Goal: Task Accomplishment & Management: Use online tool/utility

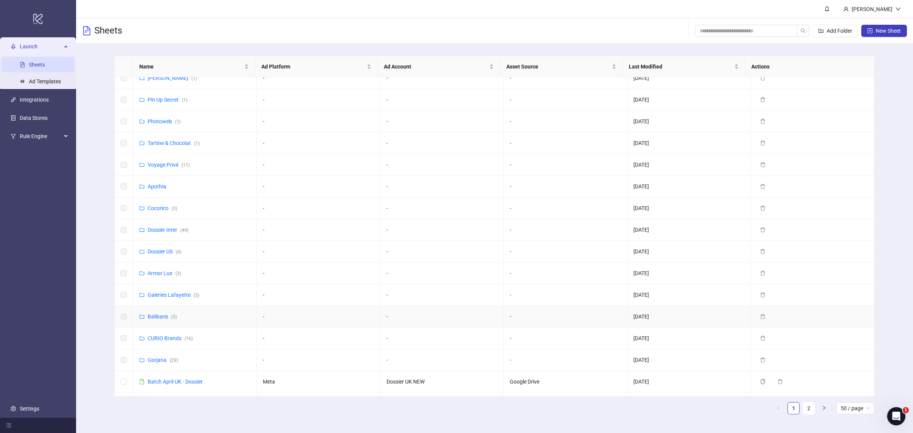
scroll to position [48, 0]
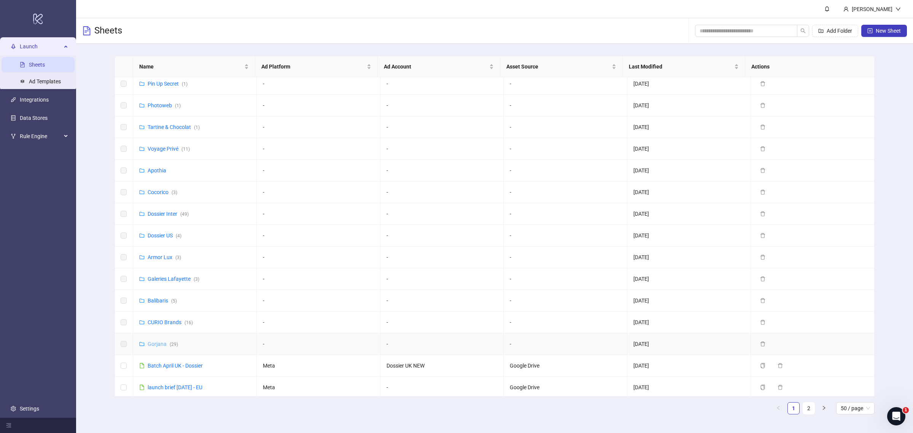
click at [156, 345] on link "Gorjana ( 29 )" at bounding box center [163, 344] width 30 height 6
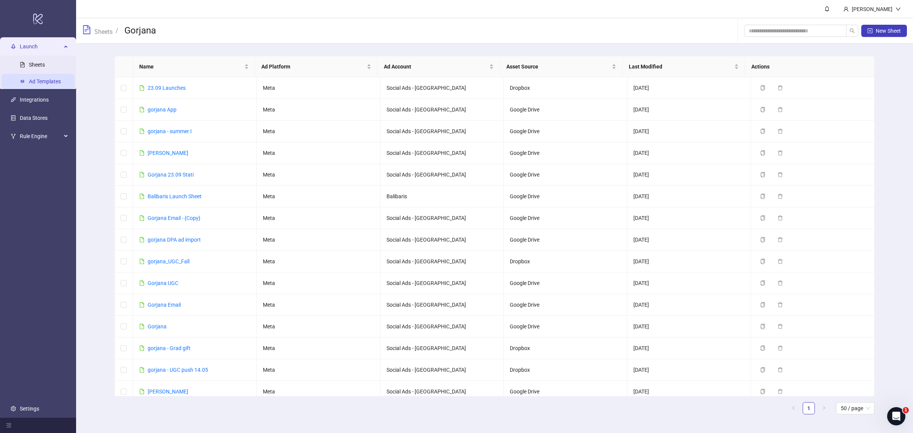
click at [56, 81] on link "Ad Templates" at bounding box center [45, 81] width 32 height 6
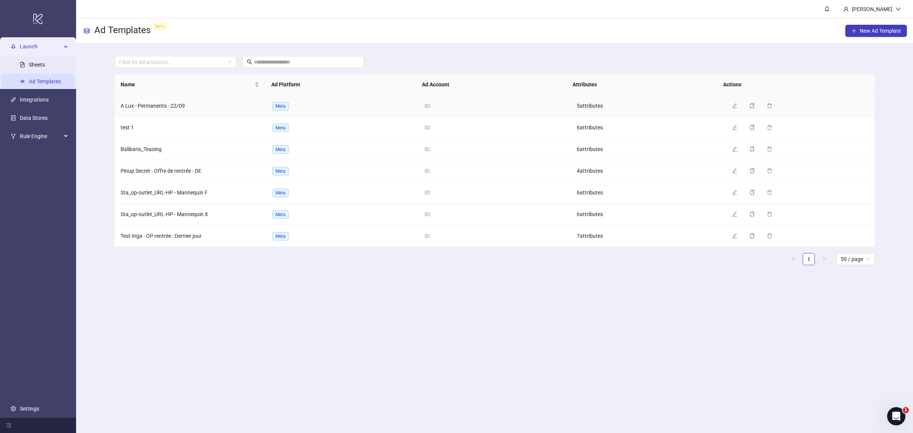
click at [176, 108] on span "A Lux - Permanents - 22/09" at bounding box center [153, 106] width 64 height 6
click at [732, 152] on span "button" at bounding box center [734, 149] width 5 height 6
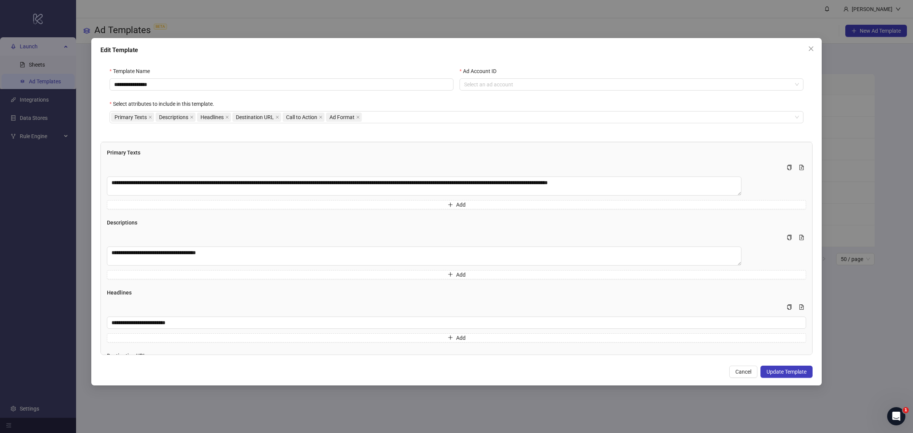
click at [741, 373] on span "Cancel" at bounding box center [743, 372] width 16 height 6
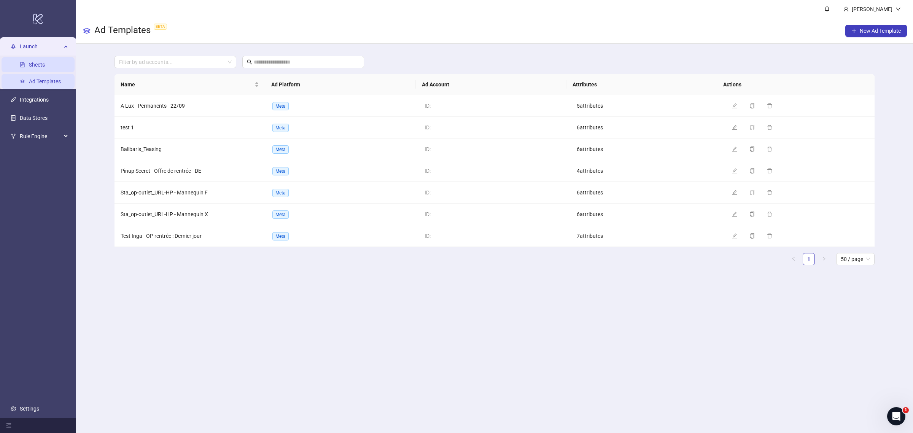
click at [45, 64] on link "Sheets" at bounding box center [37, 65] width 16 height 6
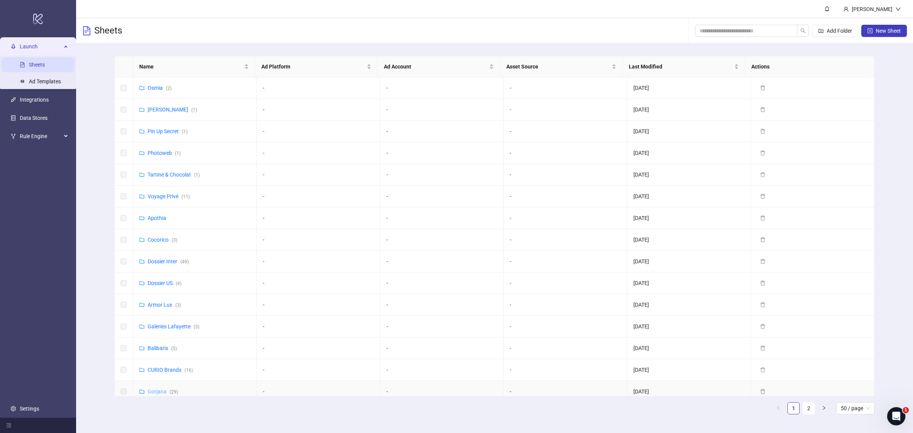
click at [159, 391] on link "Gorjana ( 29 )" at bounding box center [163, 391] width 30 height 6
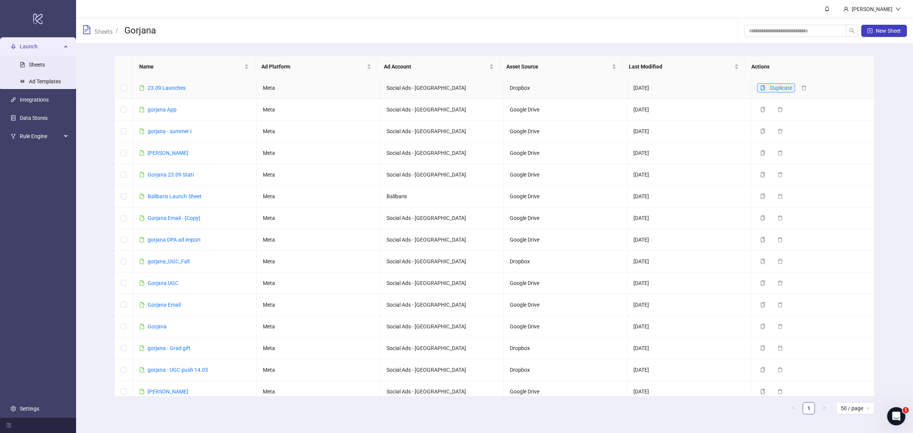
click at [761, 88] on icon "copy" at bounding box center [763, 87] width 4 height 5
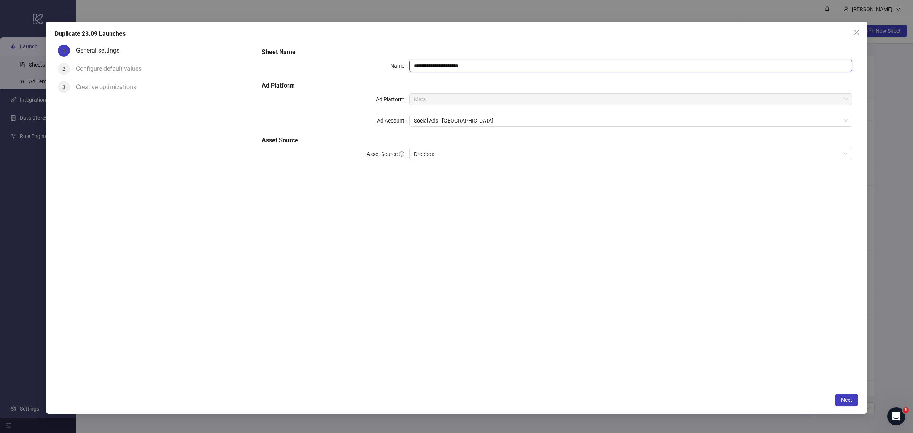
drag, startPoint x: 474, startPoint y: 67, endPoint x: 452, endPoint y: 67, distance: 22.1
click at [452, 67] on input "**********" at bounding box center [630, 66] width 443 height 12
drag, startPoint x: 463, startPoint y: 65, endPoint x: 362, endPoint y: 58, distance: 101.5
click at [362, 58] on div "**********" at bounding box center [557, 109] width 597 height 128
click at [466, 126] on span "Social Ads - [GEOGRAPHIC_DATA]" at bounding box center [631, 120] width 434 height 11
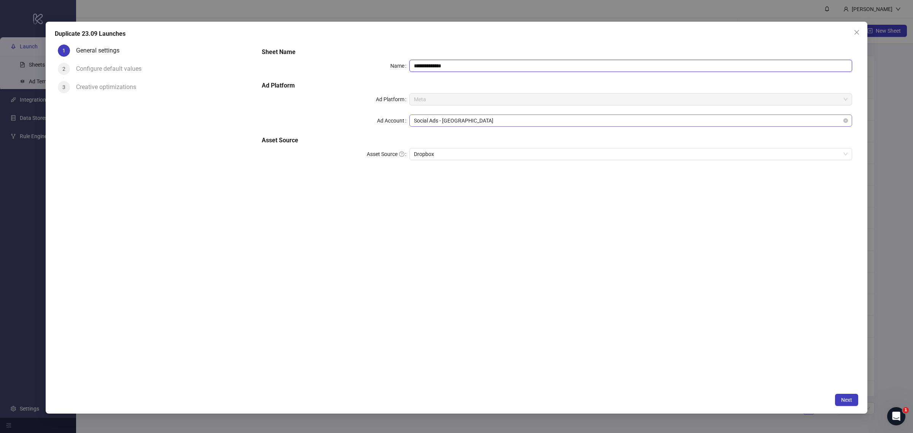
type input "**********"
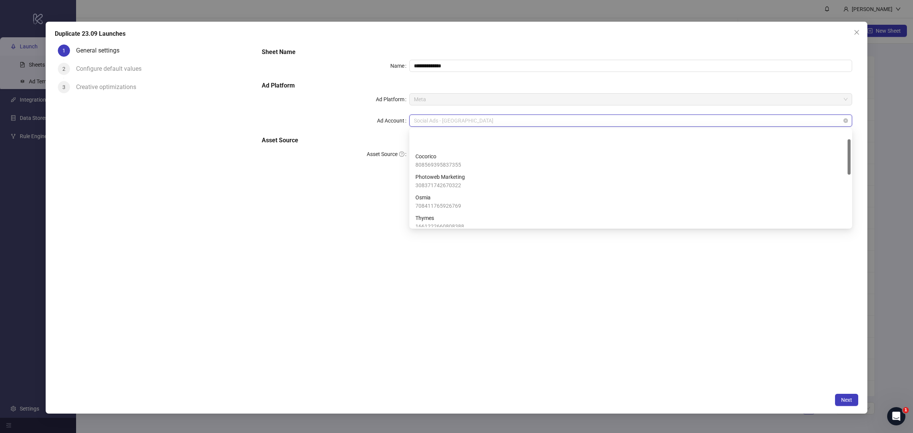
scroll to position [25, 0]
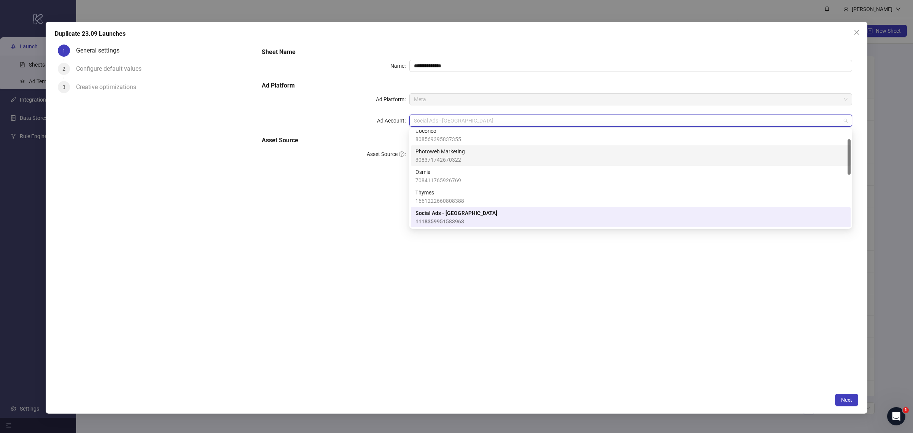
click at [335, 227] on div "**********" at bounding box center [557, 215] width 603 height 348
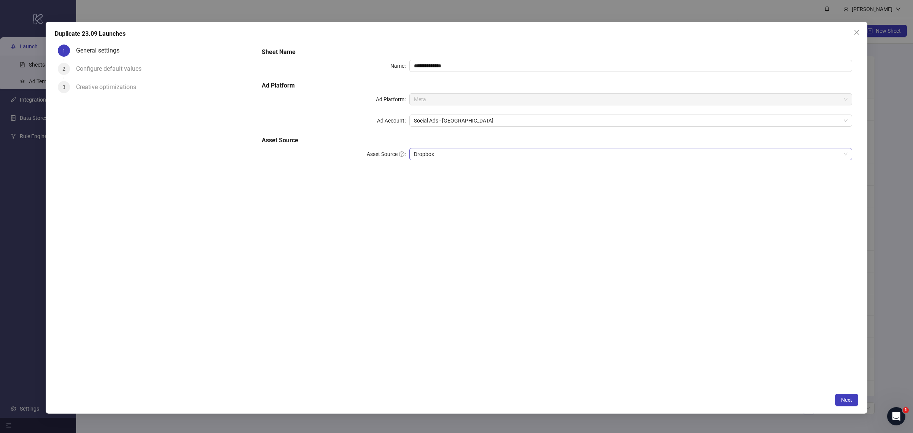
click at [472, 159] on span "Dropbox" at bounding box center [631, 153] width 434 height 11
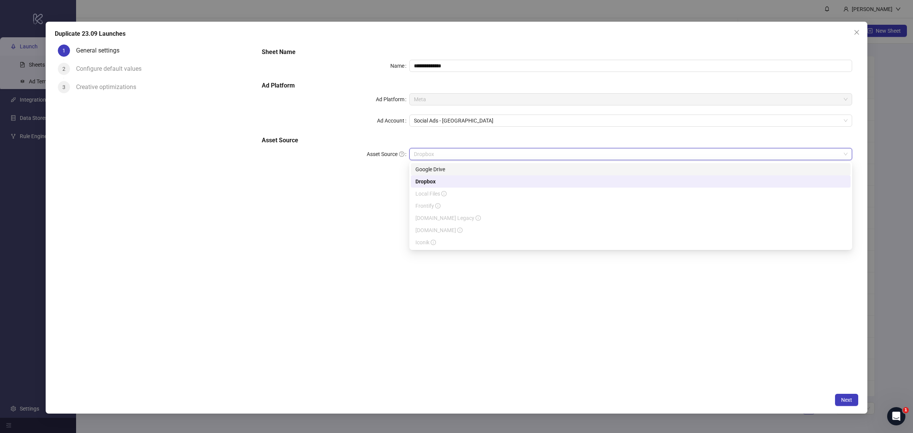
click at [465, 169] on div "Google Drive" at bounding box center [630, 169] width 431 height 8
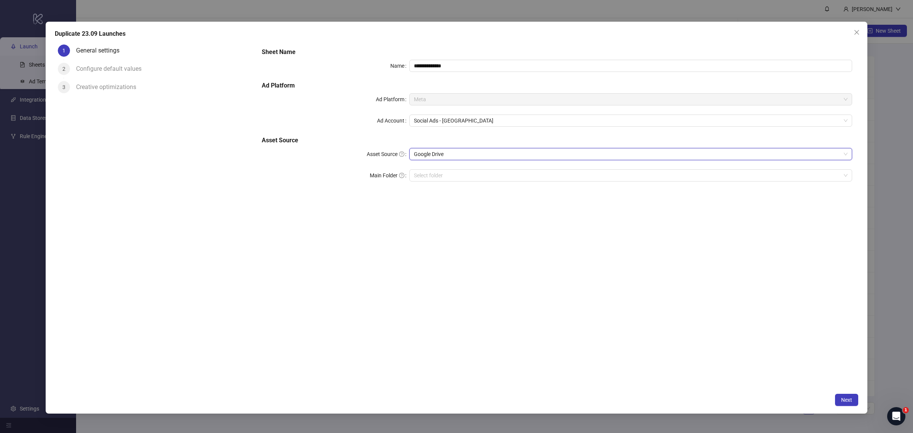
click at [492, 243] on div "**********" at bounding box center [557, 215] width 603 height 348
click at [851, 400] on span "Next" at bounding box center [846, 400] width 11 height 6
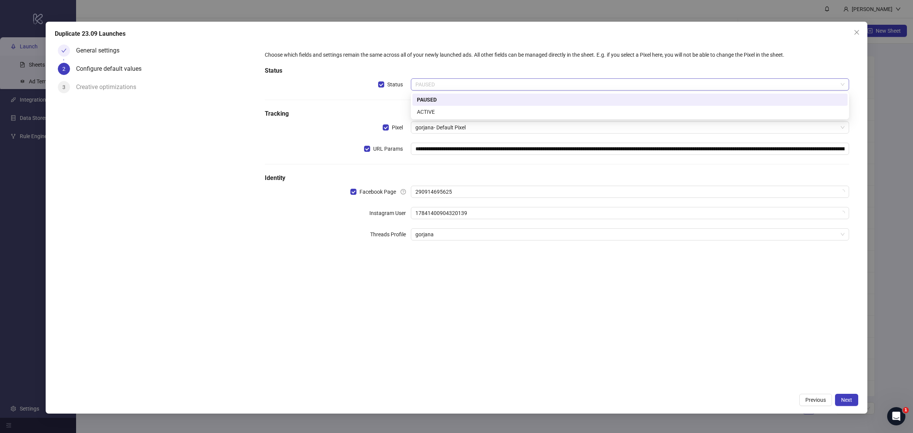
click at [593, 88] on span "PAUSED" at bounding box center [629, 84] width 429 height 11
click at [586, 111] on div "ACTIVE" at bounding box center [630, 112] width 426 height 8
click at [550, 216] on span "17841400904320139" at bounding box center [629, 212] width 429 height 11
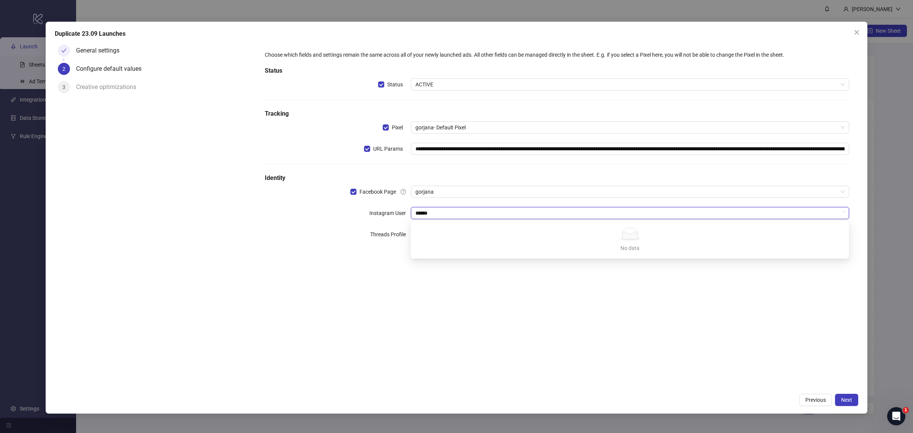
type input "*******"
click at [514, 226] on div "gorjana" at bounding box center [630, 228] width 426 height 8
click at [529, 297] on div "**********" at bounding box center [557, 215] width 603 height 348
click at [845, 394] on button "Next" at bounding box center [846, 400] width 23 height 12
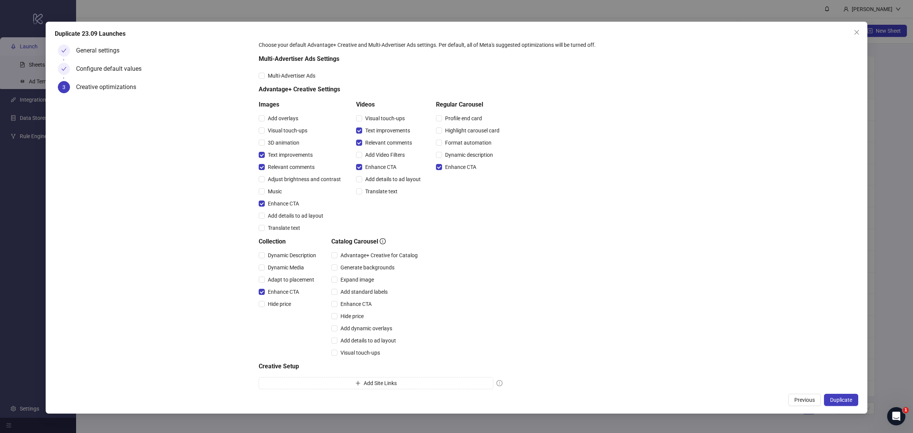
scroll to position [40, 0]
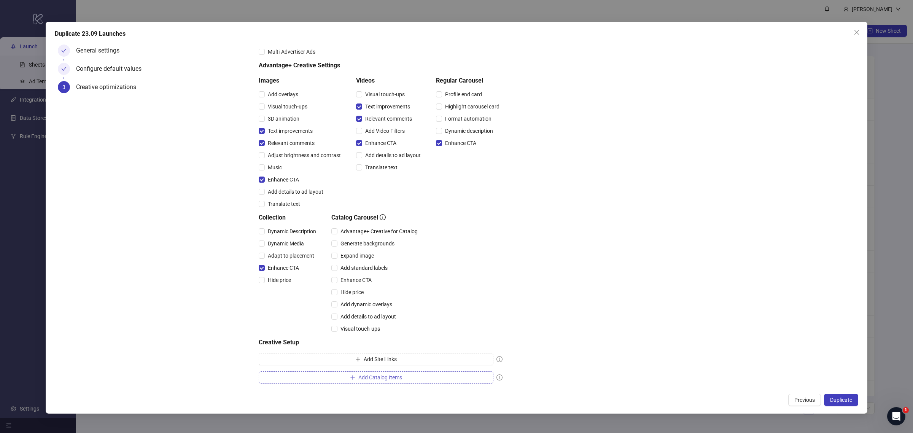
click at [442, 377] on button "Add Catalog Items" at bounding box center [376, 377] width 235 height 12
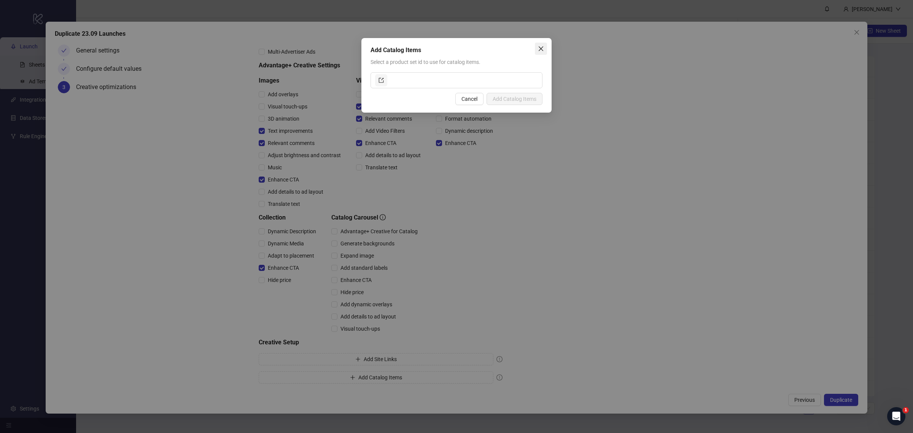
click at [546, 50] on span "Close" at bounding box center [541, 49] width 12 height 6
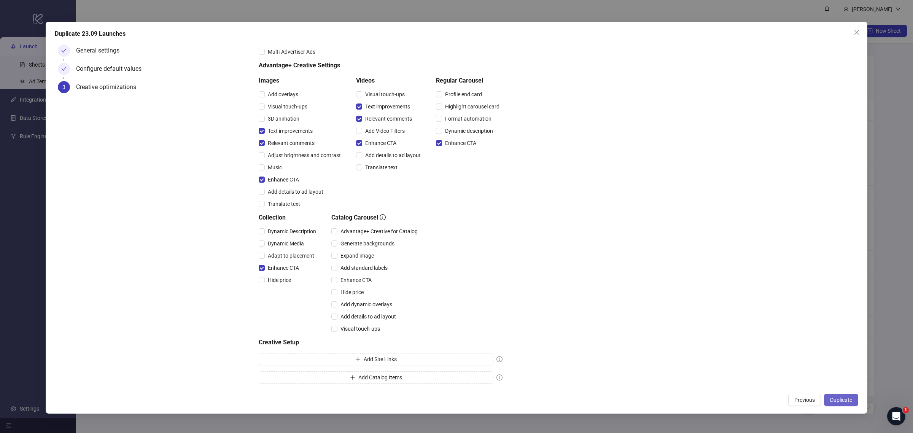
click at [851, 398] on span "Duplicate" at bounding box center [841, 400] width 22 height 6
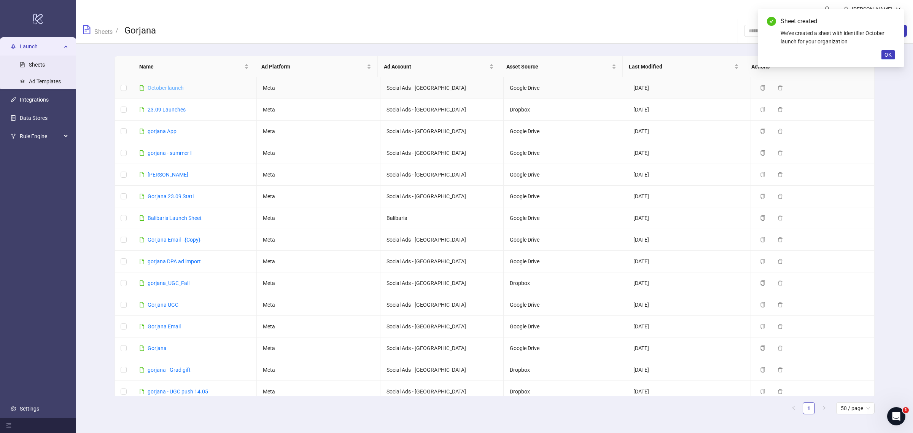
click at [170, 87] on link "October launch" at bounding box center [166, 88] width 36 height 6
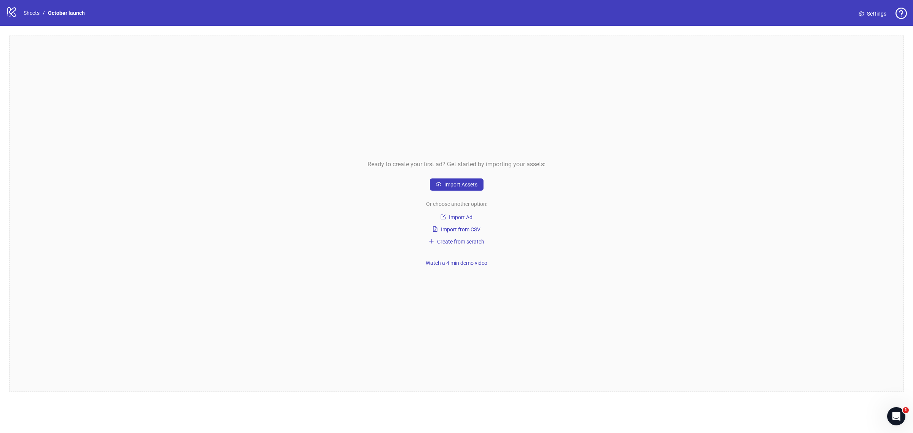
drag, startPoint x: 52, startPoint y: 121, endPoint x: 58, endPoint y: 143, distance: 22.8
click at [447, 232] on span "Import from CSV" at bounding box center [461, 229] width 40 height 6
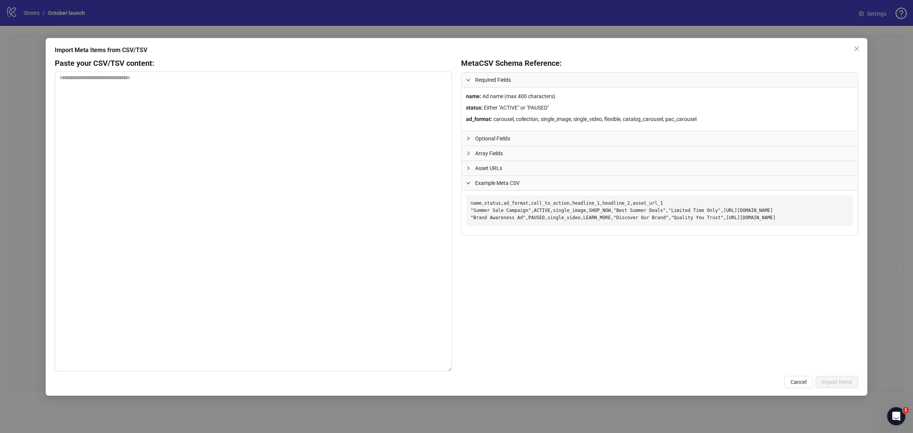
click at [629, 139] on span "Optional Fields" at bounding box center [664, 138] width 378 height 8
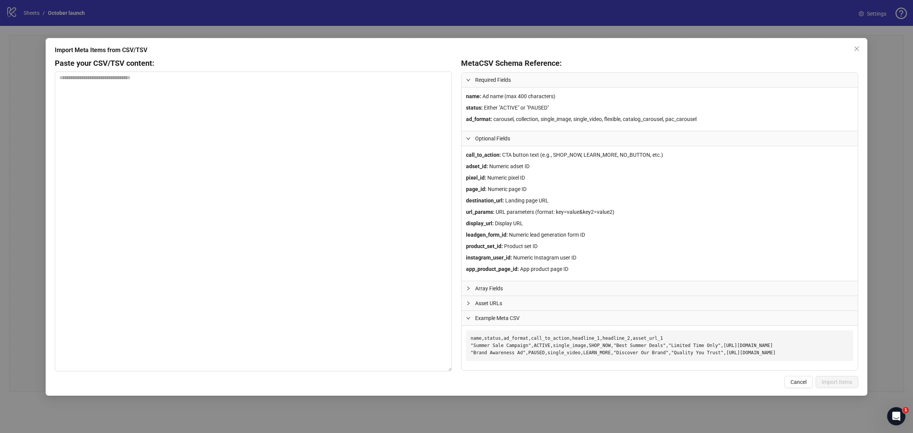
click at [629, 139] on span "Optional Fields" at bounding box center [664, 138] width 378 height 8
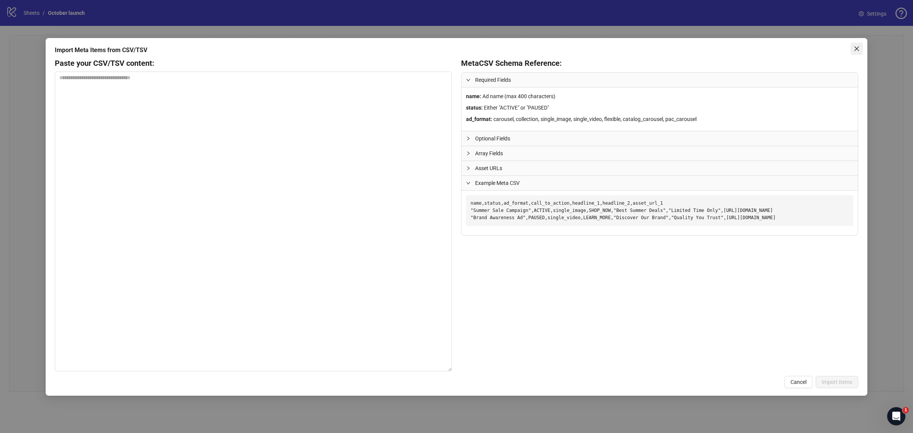
click at [858, 49] on icon "close" at bounding box center [857, 49] width 6 height 6
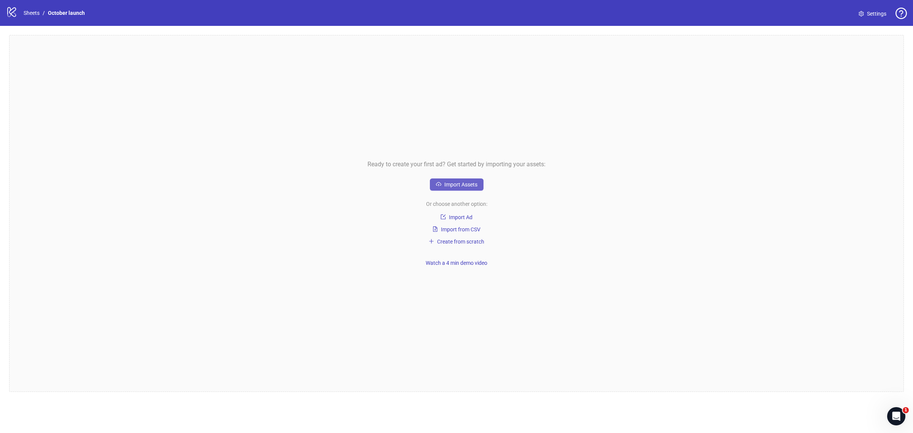
click at [457, 184] on span "Import Assets" at bounding box center [460, 184] width 33 height 6
click at [16, 8] on icon "logo/logo-mobile" at bounding box center [11, 11] width 11 height 11
click at [19, 10] on div "logo/logo-mobile Sheets / October launch" at bounding box center [47, 13] width 82 height 14
click at [24, 10] on link "Sheets" at bounding box center [31, 13] width 19 height 8
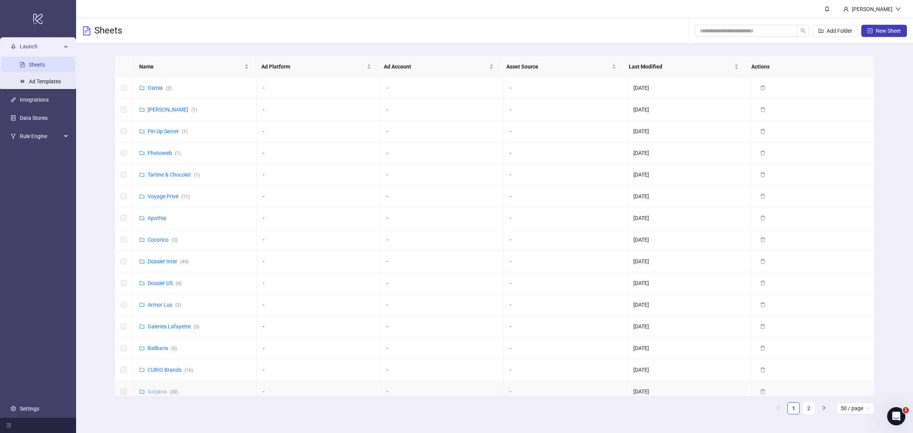
click at [154, 393] on link "Gorjana ( 30 )" at bounding box center [163, 391] width 30 height 6
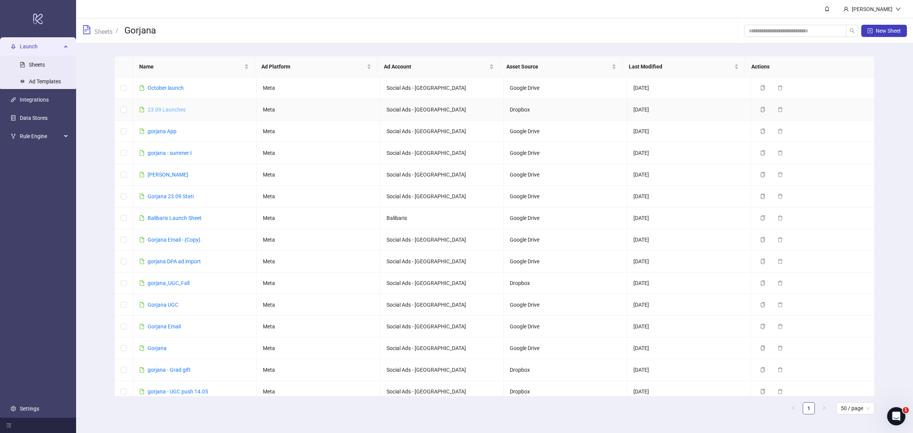
click at [162, 107] on link "23.09 Launches" at bounding box center [167, 110] width 38 height 6
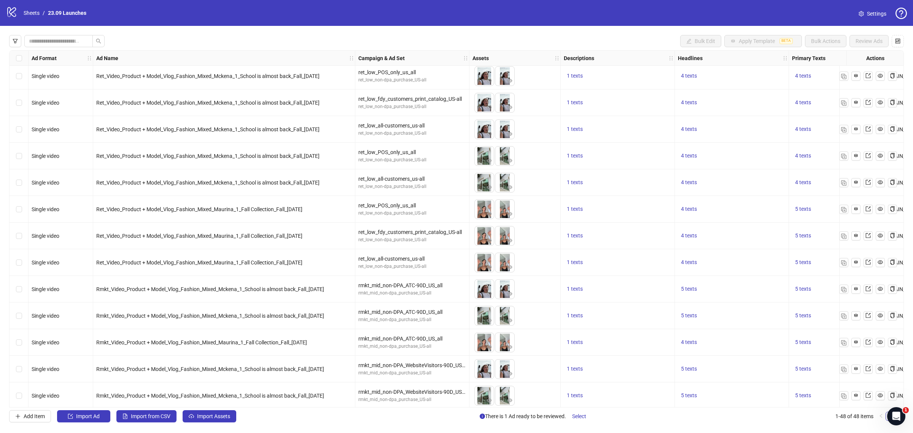
scroll to position [940, 0]
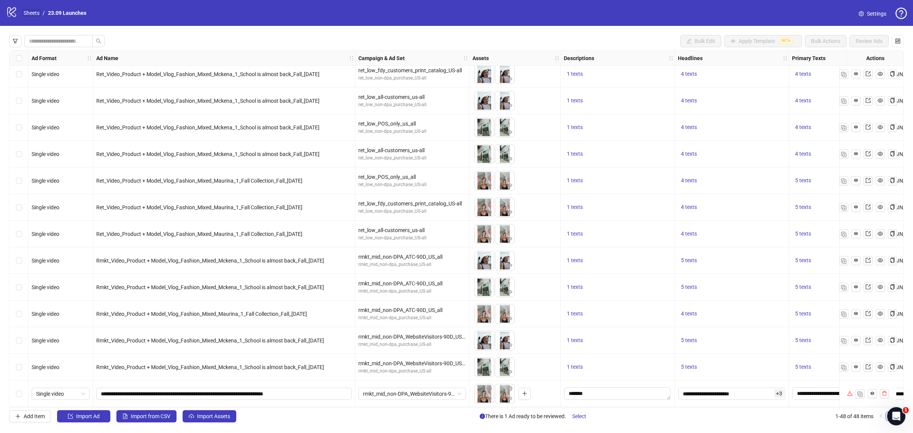
click at [33, 11] on link "Sheets" at bounding box center [31, 13] width 19 height 8
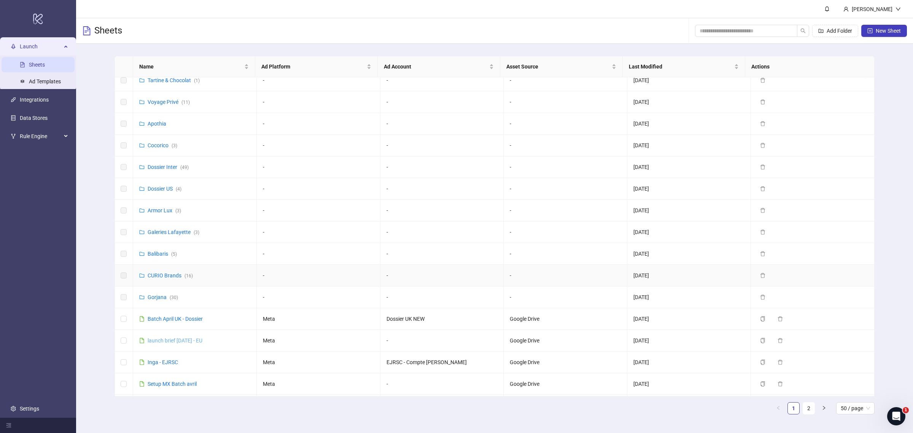
scroll to position [95, 0]
click at [157, 299] on link "Gorjana ( 30 )" at bounding box center [163, 296] width 30 height 6
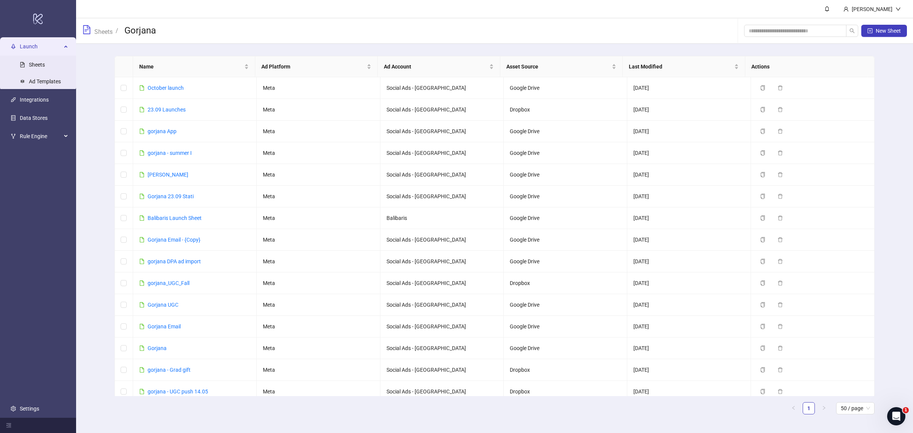
click at [647, 52] on main "Name Ad Platform Ad Account Asset Source Last Modified Actions October launch M…" at bounding box center [494, 238] width 773 height 389
click at [648, 62] on span "Last Modified" at bounding box center [681, 66] width 104 height 8
click at [180, 156] on link "gorjana - summer I" at bounding box center [170, 153] width 44 height 6
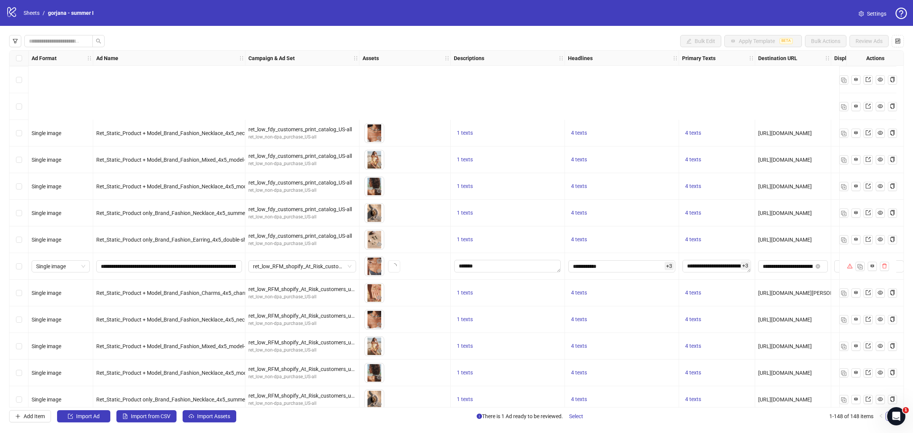
scroll to position [2806, 0]
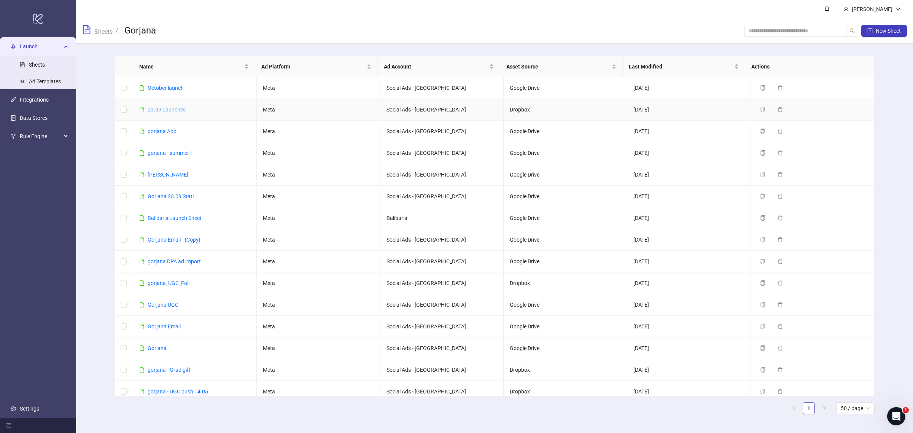
click at [174, 111] on link "23.09 Launches" at bounding box center [167, 110] width 38 height 6
click at [156, 132] on link "gorjana App" at bounding box center [162, 131] width 29 height 6
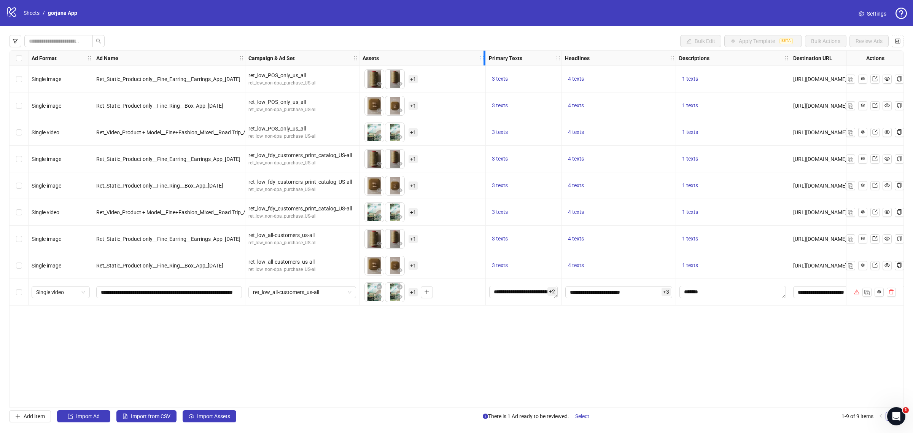
drag, startPoint x: 449, startPoint y: 56, endPoint x: 484, endPoint y: 56, distance: 35.0
click at [485, 56] on icon "holder" at bounding box center [487, 58] width 5 height 5
click at [411, 79] on span "+ 1" at bounding box center [413, 79] width 9 height 8
click at [428, 348] on div "Ad Format Ad Name Campaign & Ad Set Assets Primary Texts Headlines Descriptions…" at bounding box center [456, 228] width 895 height 357
click at [412, 239] on span "+ 1" at bounding box center [413, 239] width 9 height 8
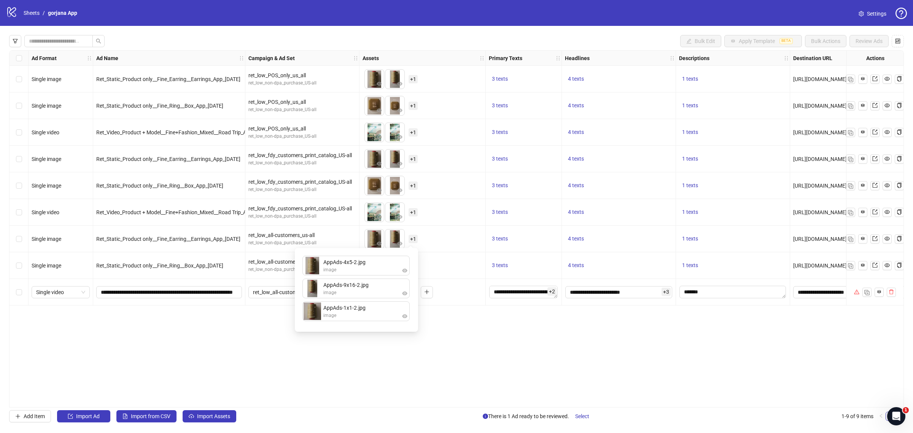
drag, startPoint x: 552, startPoint y: 337, endPoint x: 548, endPoint y: 333, distance: 5.1
click at [550, 336] on div "Ad Format Ad Name Campaign & Ad Set Assets Primary Texts Headlines Descriptions…" at bounding box center [456, 228] width 895 height 357
